Goal: Transaction & Acquisition: Purchase product/service

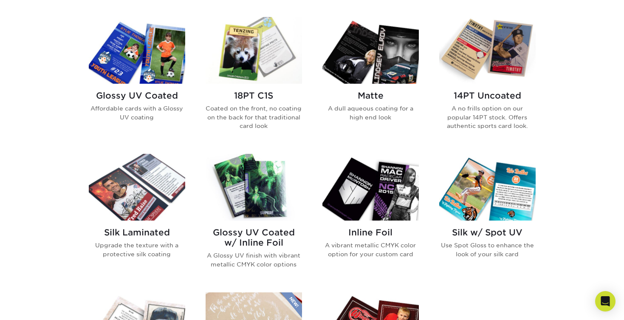
scroll to position [413, 0]
click at [139, 48] on img at bounding box center [137, 50] width 96 height 67
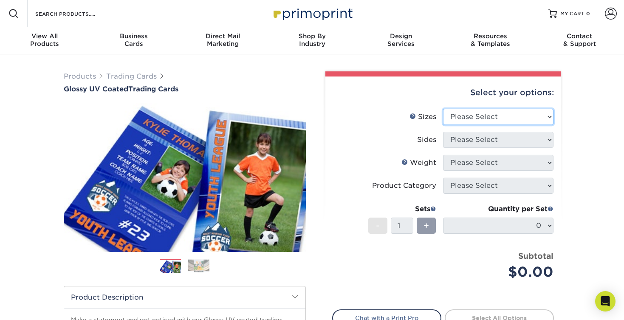
select select "2.50x3.50"
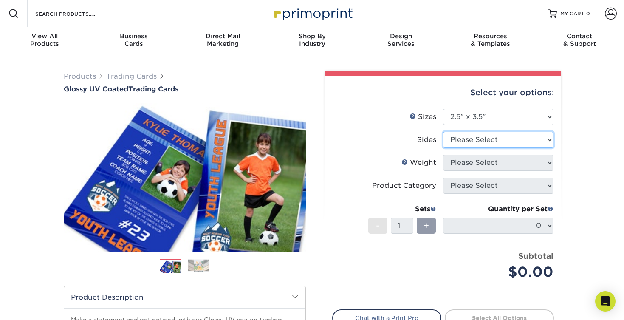
select select "13abbda7-1d64-4f25-8bb2-c179b224825d"
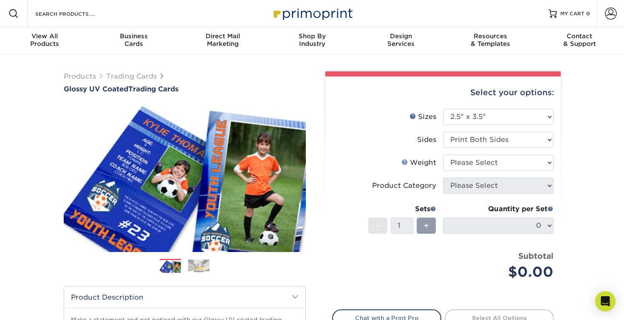
click at [403, 164] on link "Weight Help" at bounding box center [404, 161] width 7 height 7
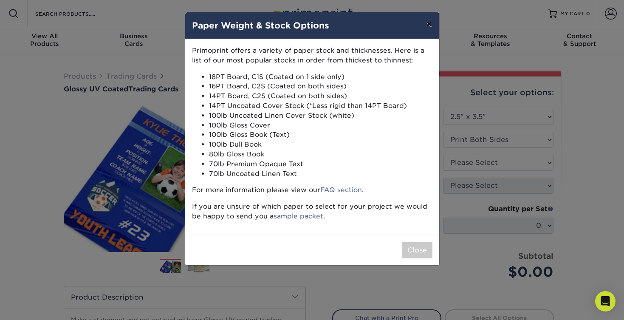
click at [437, 26] on button "×" at bounding box center [429, 24] width 20 height 24
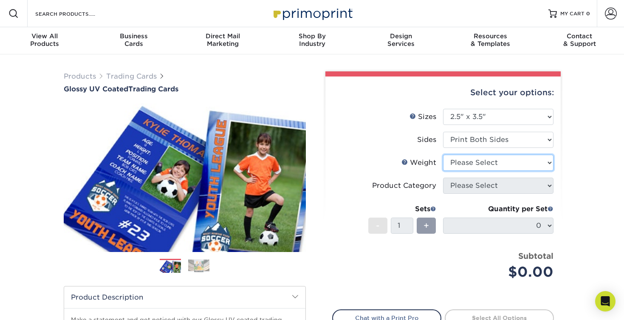
select select "16PT"
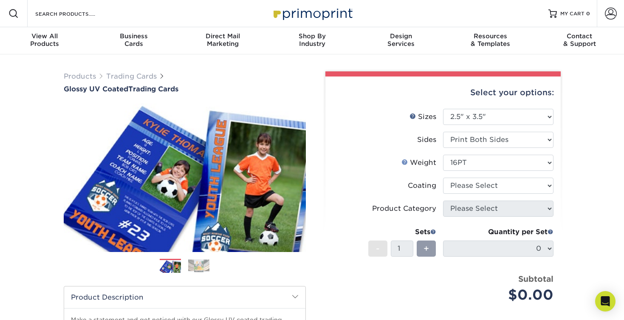
click at [407, 161] on link "Weight Help" at bounding box center [404, 161] width 7 height 7
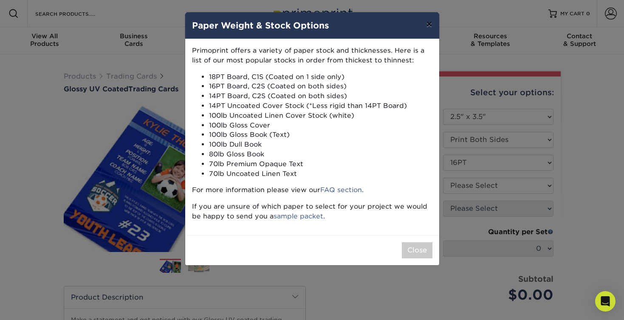
click at [433, 27] on button "×" at bounding box center [429, 24] width 20 height 24
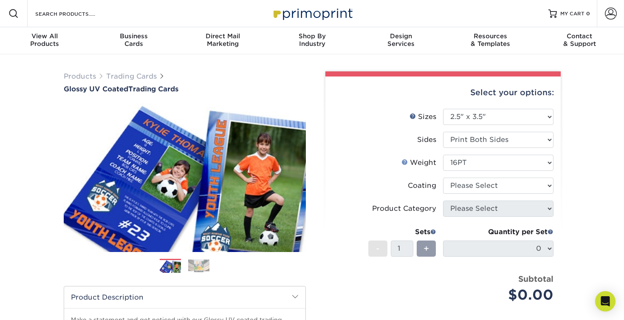
click at [406, 161] on link "Weight Help" at bounding box center [404, 161] width 7 height 7
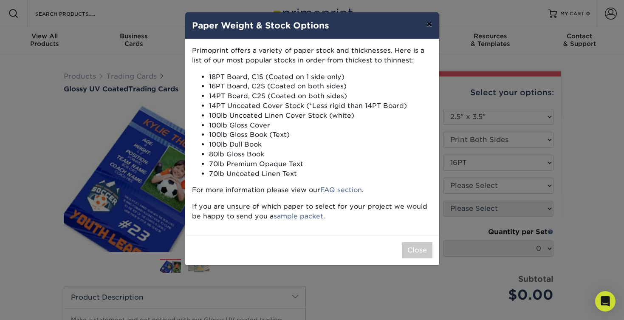
click at [431, 26] on button "×" at bounding box center [429, 24] width 20 height 24
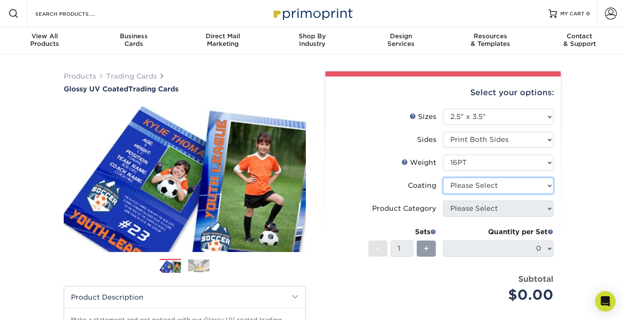
select select "ae367451-b2b8-45df-a344-0f05b6a12993"
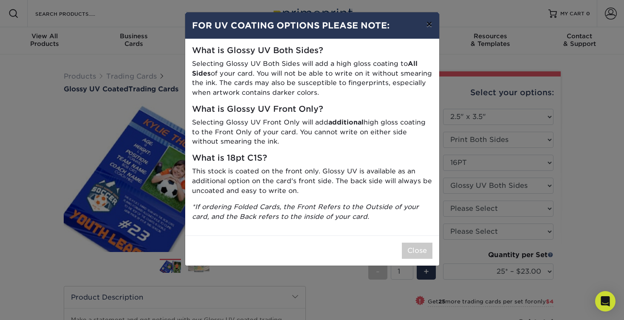
click at [430, 24] on button "×" at bounding box center [429, 24] width 20 height 24
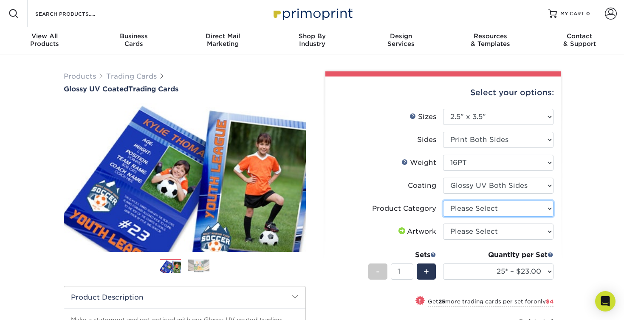
select select "c2f9bce9-36c2-409d-b101-c29d9d031e18"
select select "upload"
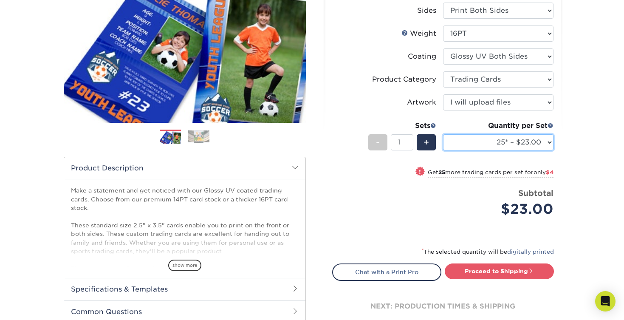
scroll to position [137, 0]
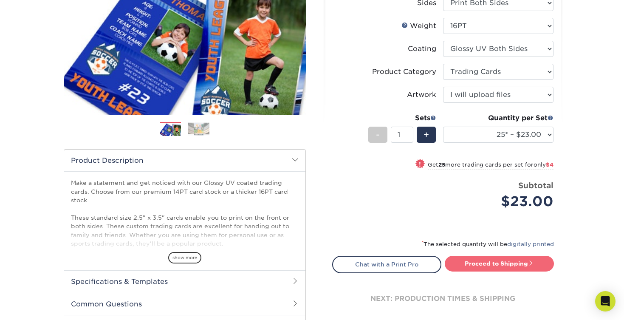
click at [466, 265] on link "Proceed to Shipping" at bounding box center [499, 263] width 109 height 15
type input "Set 1"
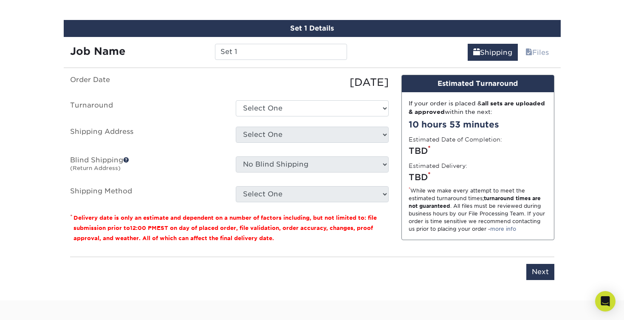
scroll to position [481, 0]
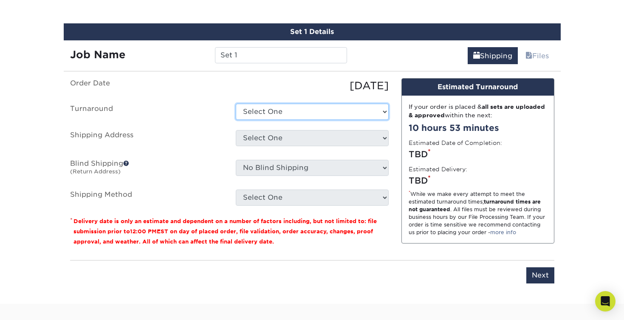
select select "ef1172ad-6318-4692-b71b-0c3b021d6cc2"
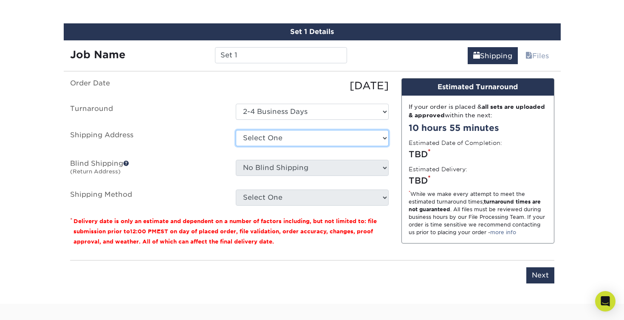
select select "newaddress"
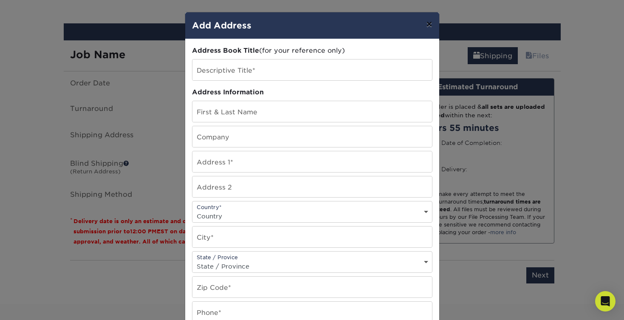
click at [428, 23] on button "×" at bounding box center [429, 24] width 20 height 24
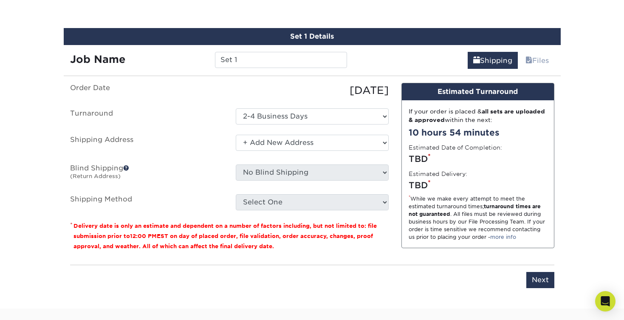
scroll to position [222, 0]
